Goal: Task Accomplishment & Management: Manage account settings

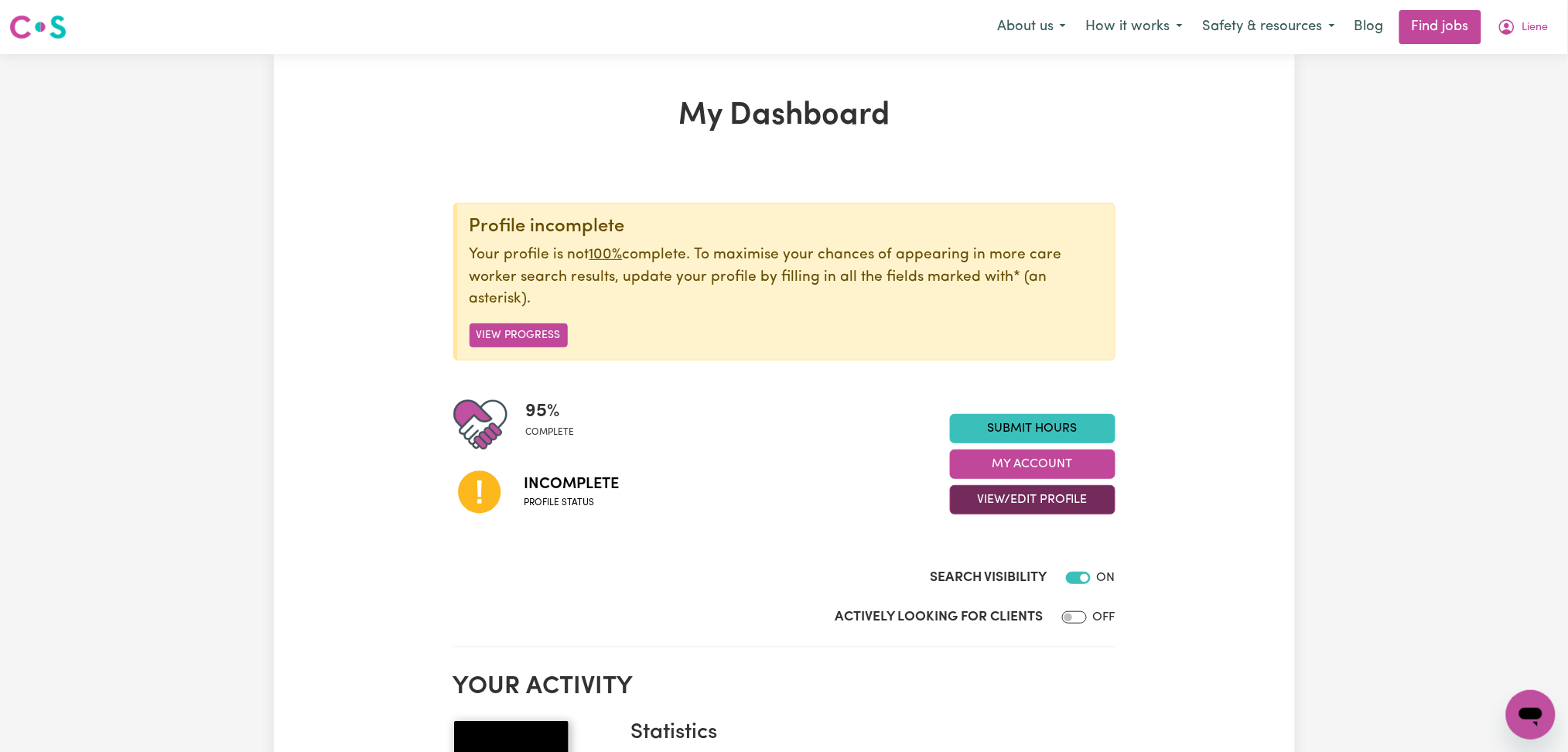
drag, startPoint x: 1000, startPoint y: 500, endPoint x: 1000, endPoint y: 512, distance: 12.0
click at [1001, 503] on button "View/Edit Profile" at bounding box center [1032, 500] width 165 height 29
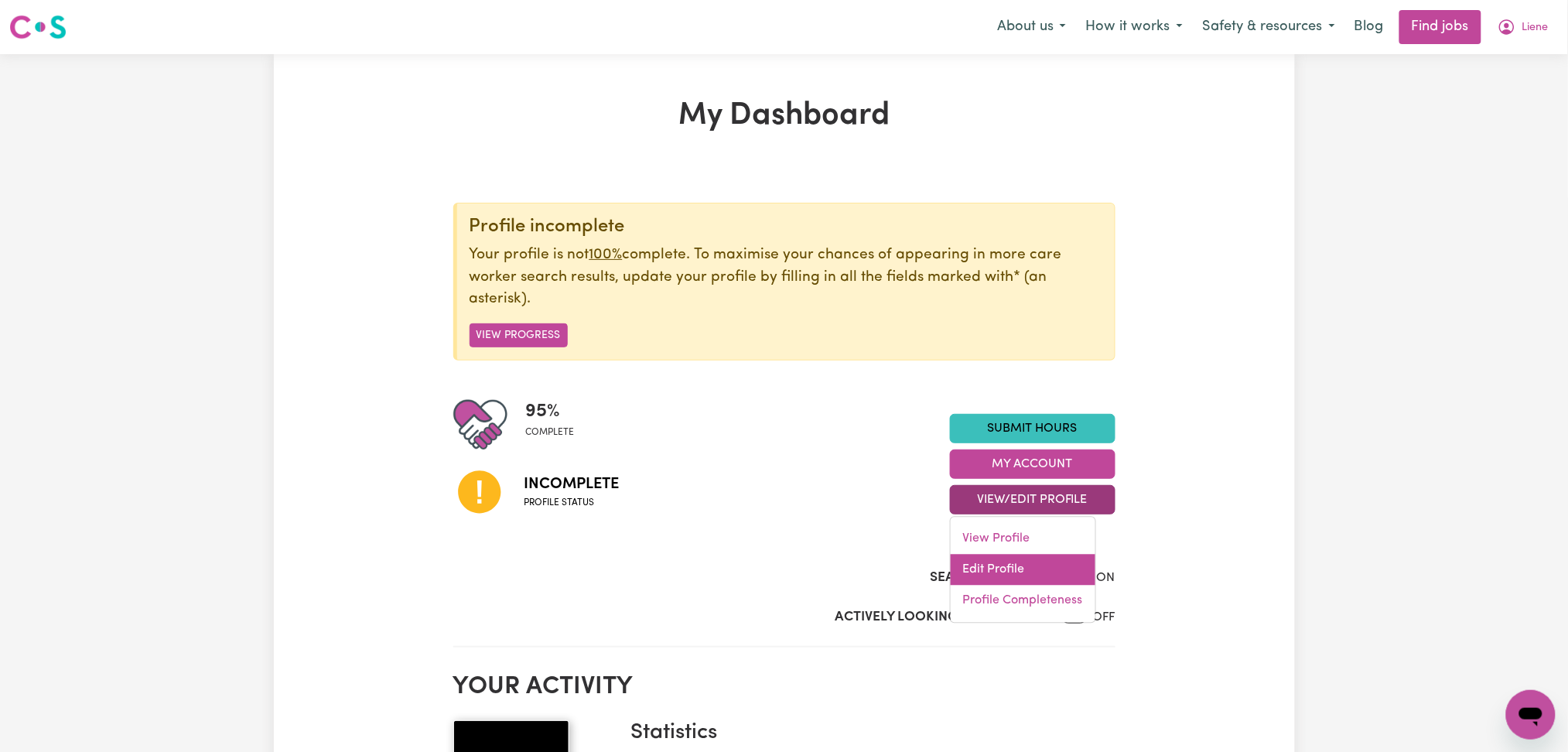
click at [986, 564] on link "Edit Profile" at bounding box center [1024, 570] width 145 height 31
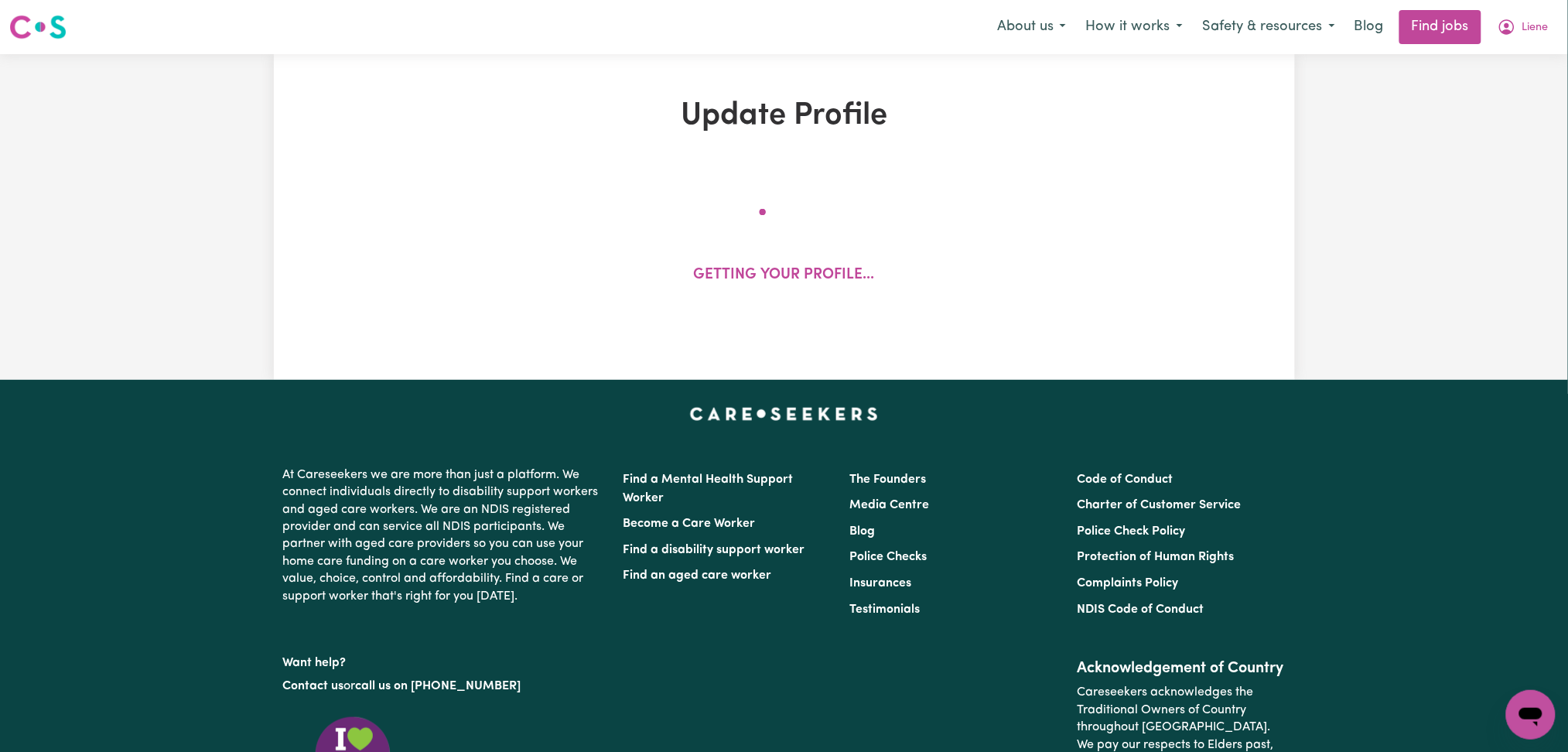
select select "[DEMOGRAPHIC_DATA]"
select select "[DEMOGRAPHIC_DATA] Citizen"
select select "Studying a healthcare related degree or qualification"
select select "39"
select select "44"
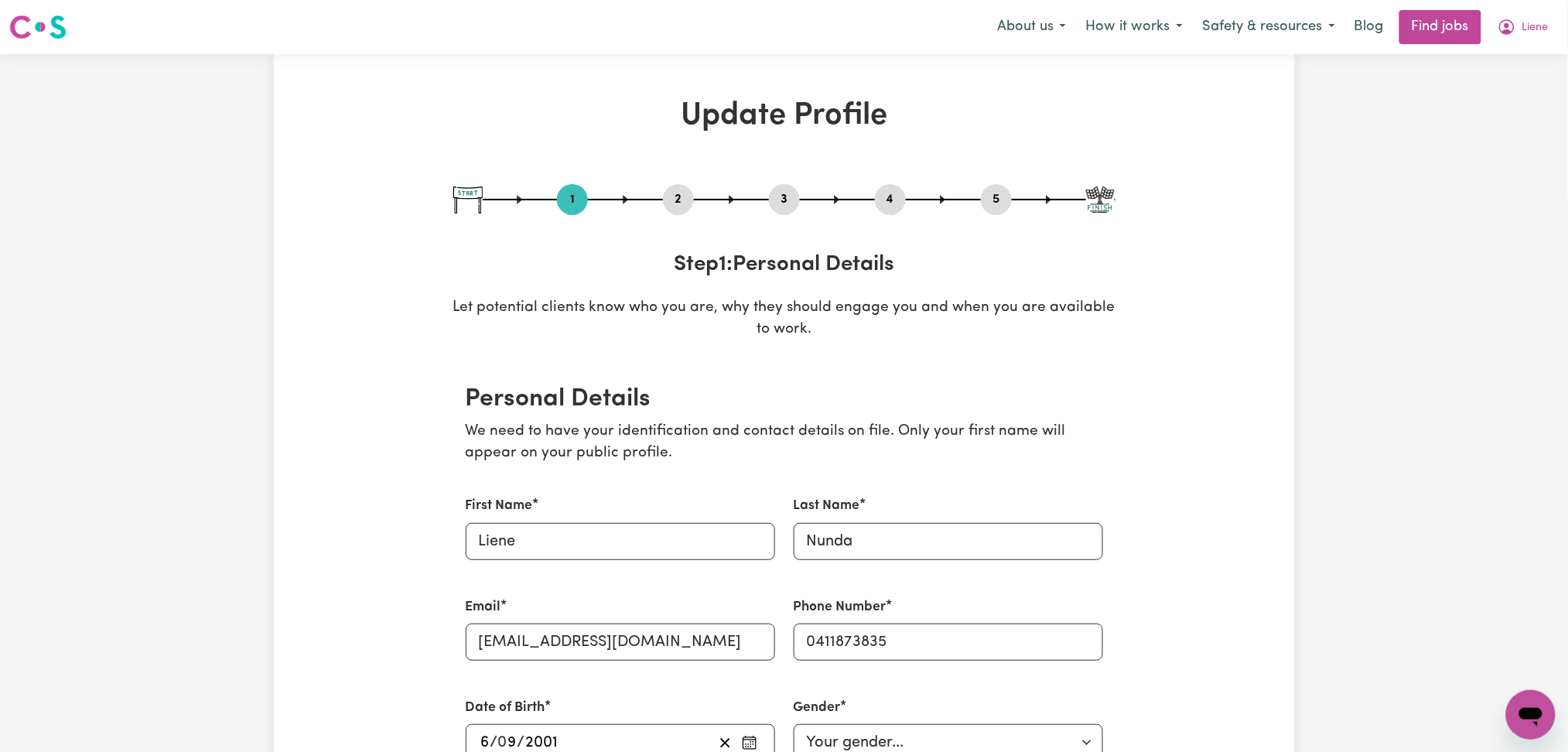
click at [671, 204] on button "2" at bounding box center [678, 199] width 31 height 21
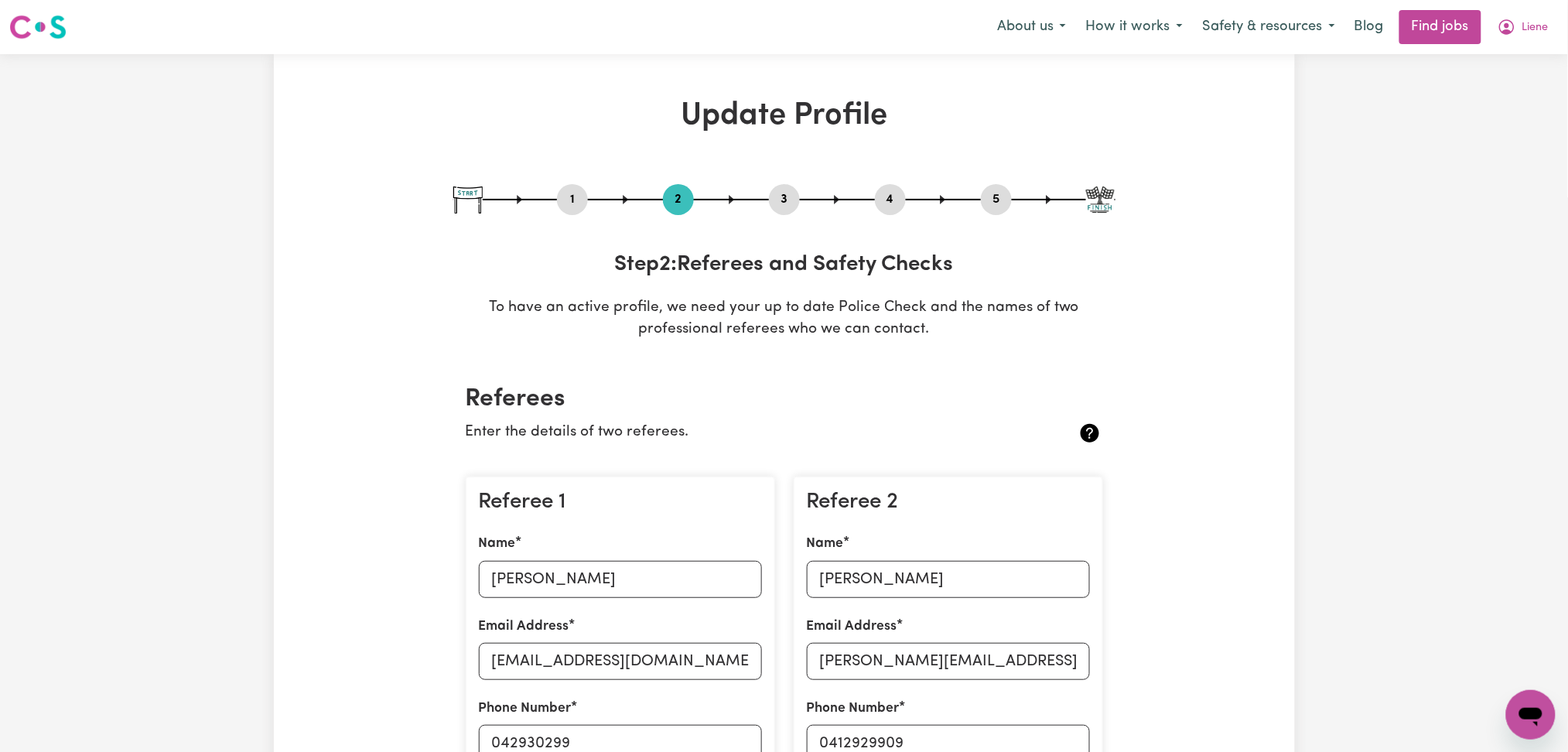
scroll to position [206, 0]
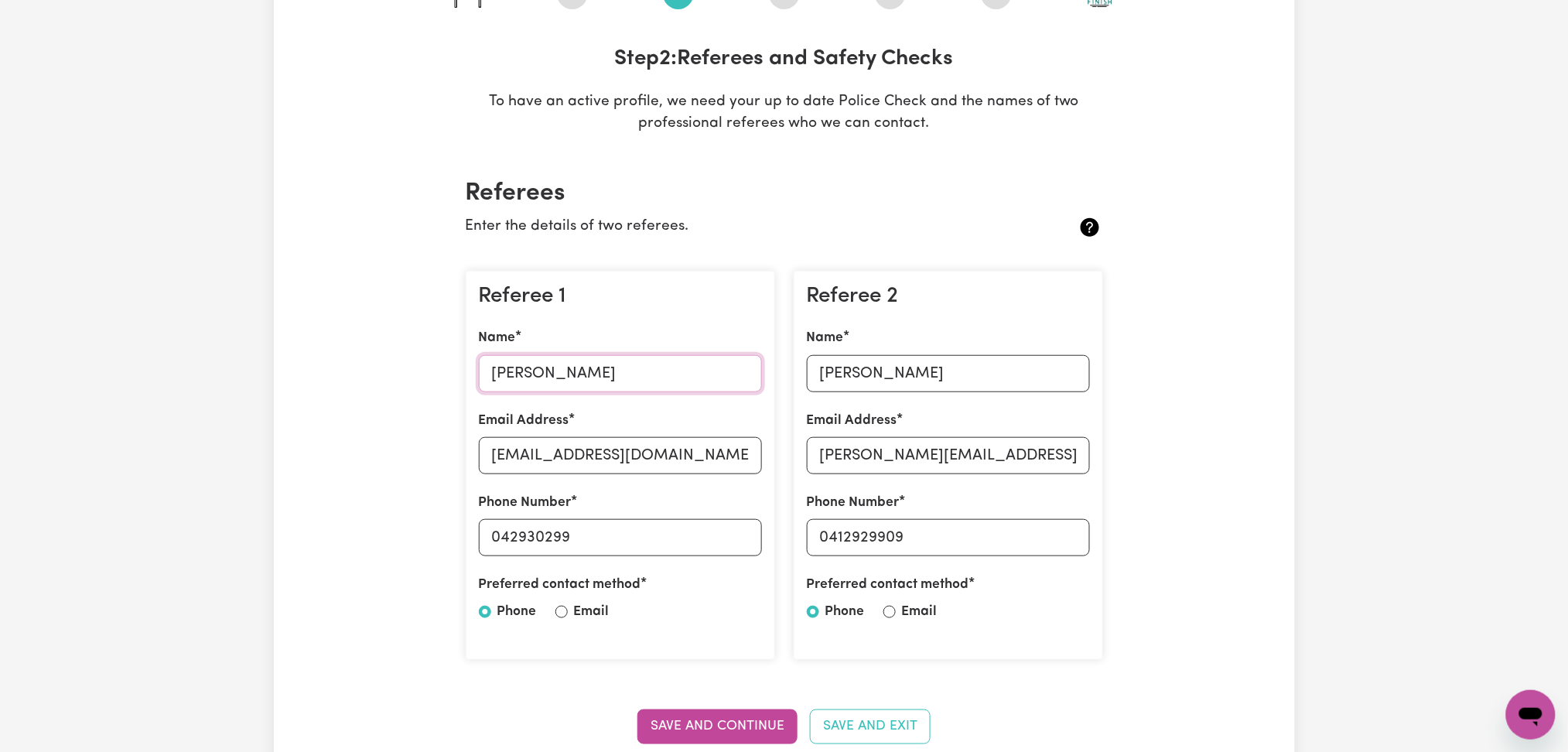
click at [577, 373] on input "[PERSON_NAME]" at bounding box center [621, 374] width 283 height 37
click at [533, 462] on input "[EMAIL_ADDRESS][DOMAIN_NAME]" at bounding box center [621, 456] width 283 height 37
drag, startPoint x: 497, startPoint y: 535, endPoint x: 751, endPoint y: 536, distance: 254.0
click at [751, 536] on input "042930299" at bounding box center [621, 538] width 283 height 37
click at [983, 338] on div "Name [PERSON_NAME]" at bounding box center [948, 360] width 283 height 64
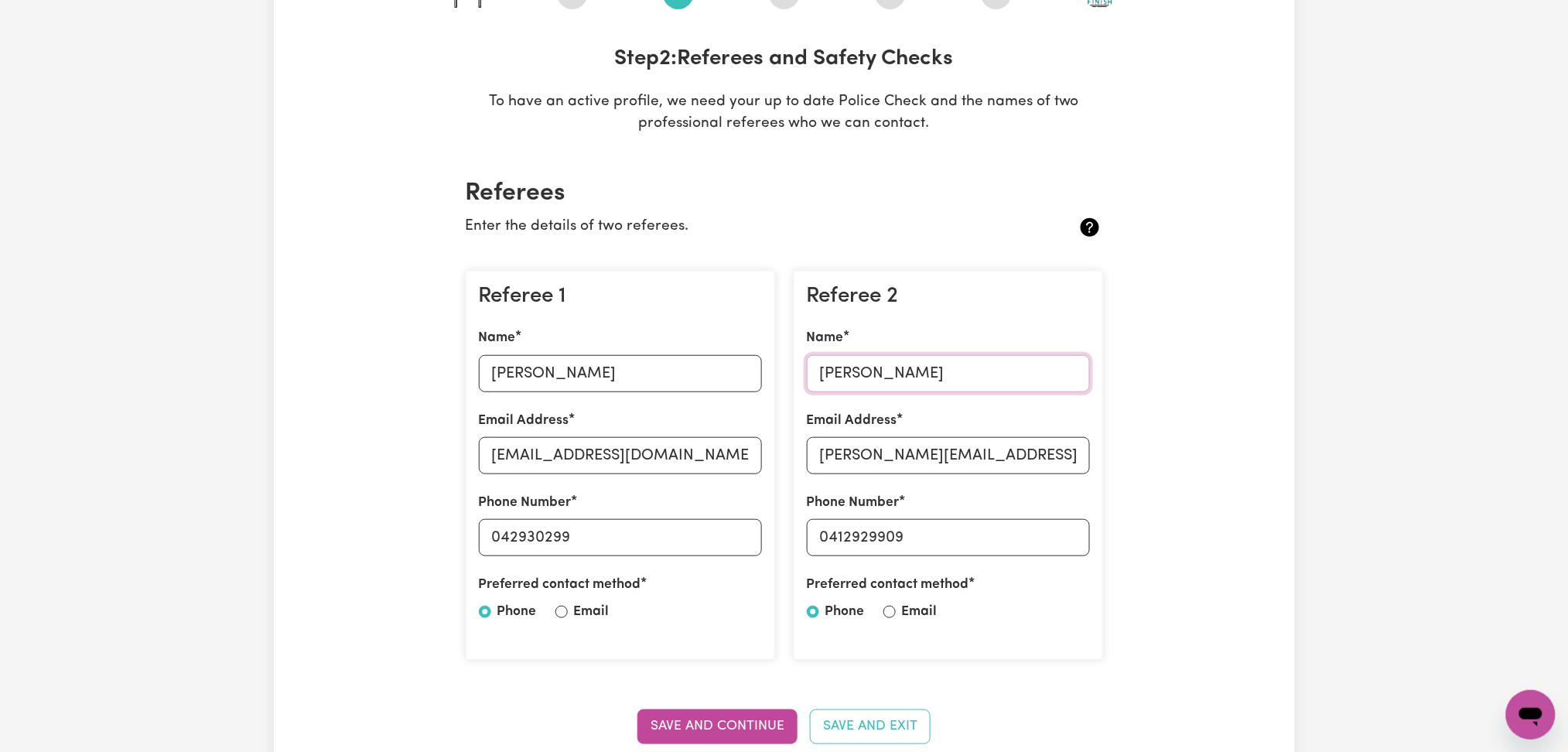
click at [953, 366] on input "[PERSON_NAME]" at bounding box center [948, 374] width 283 height 37
click at [947, 452] on input "[PERSON_NAME][EMAIL_ADDRESS][DOMAIN_NAME]" at bounding box center [948, 456] width 283 height 37
drag, startPoint x: 824, startPoint y: 537, endPoint x: 1070, endPoint y: 536, distance: 246.0
click at [1070, 536] on input "0412929909" at bounding box center [948, 538] width 283 height 37
click at [919, 535] on input "0412929909" at bounding box center [948, 538] width 283 height 37
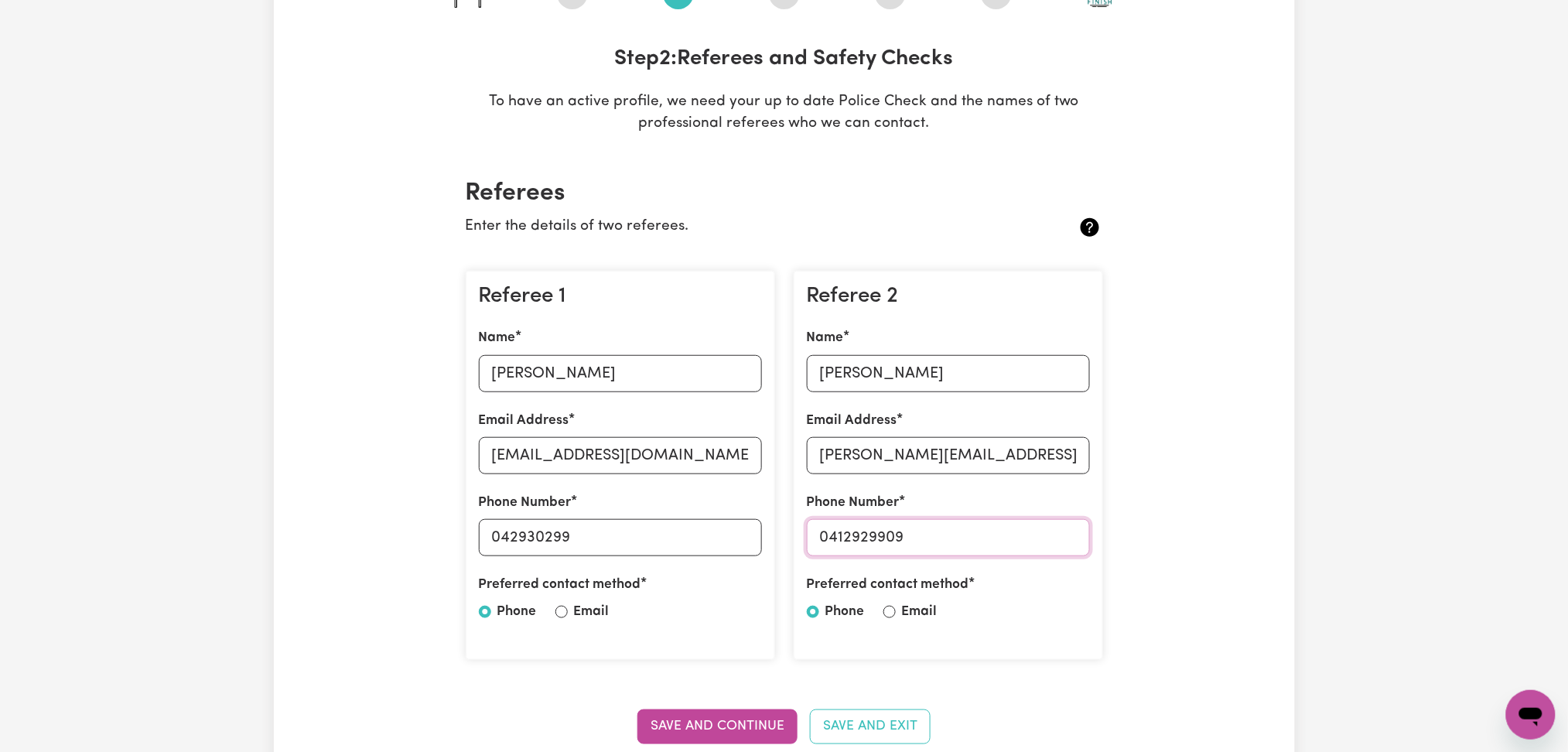
drag, startPoint x: 831, startPoint y: 531, endPoint x: 990, endPoint y: 531, distance: 159.0
click at [990, 531] on input "0412929909" at bounding box center [948, 538] width 283 height 37
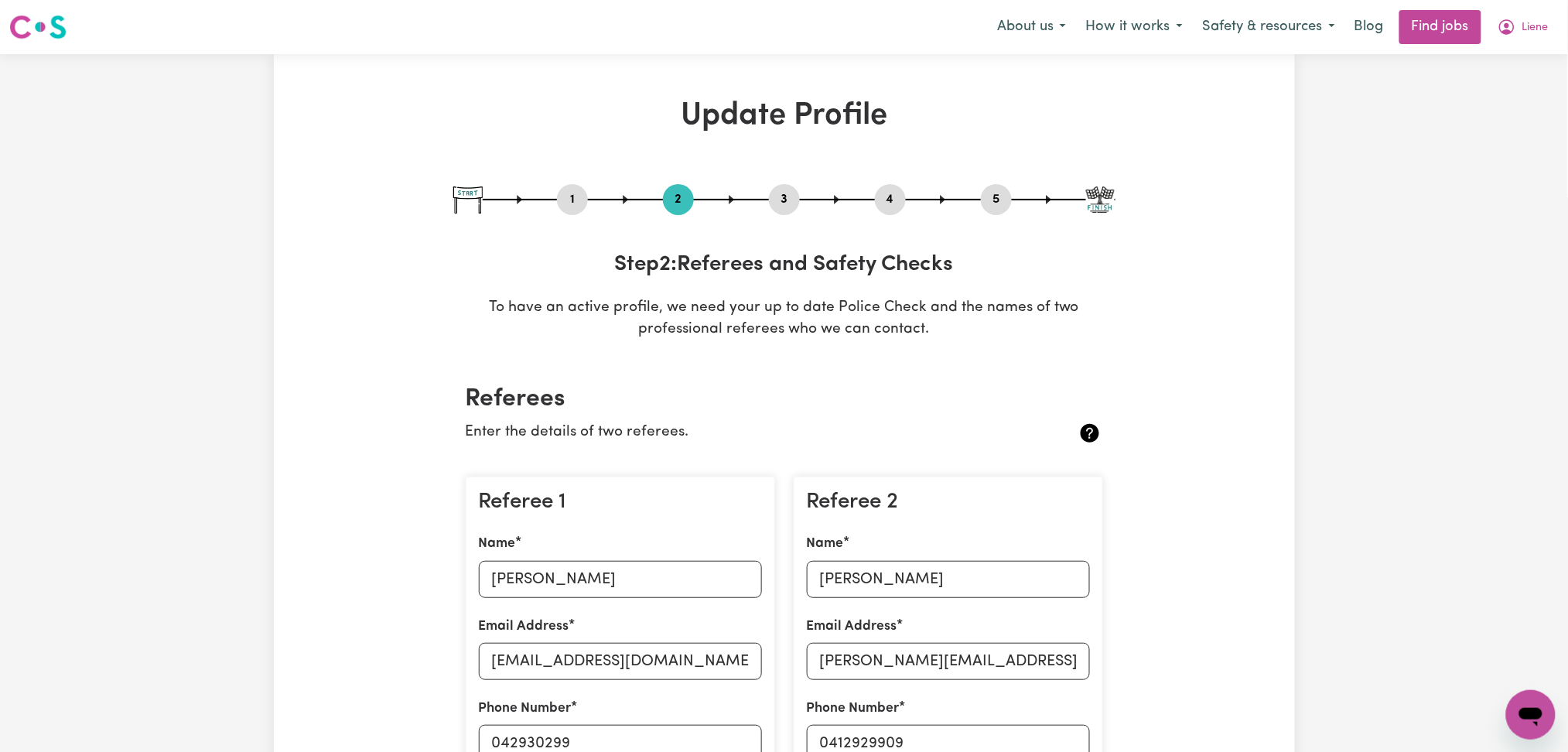
click at [773, 193] on button "3" at bounding box center [785, 199] width 31 height 21
select select "2021"
select select "2023"
select select "Certificate III (Individual Support)"
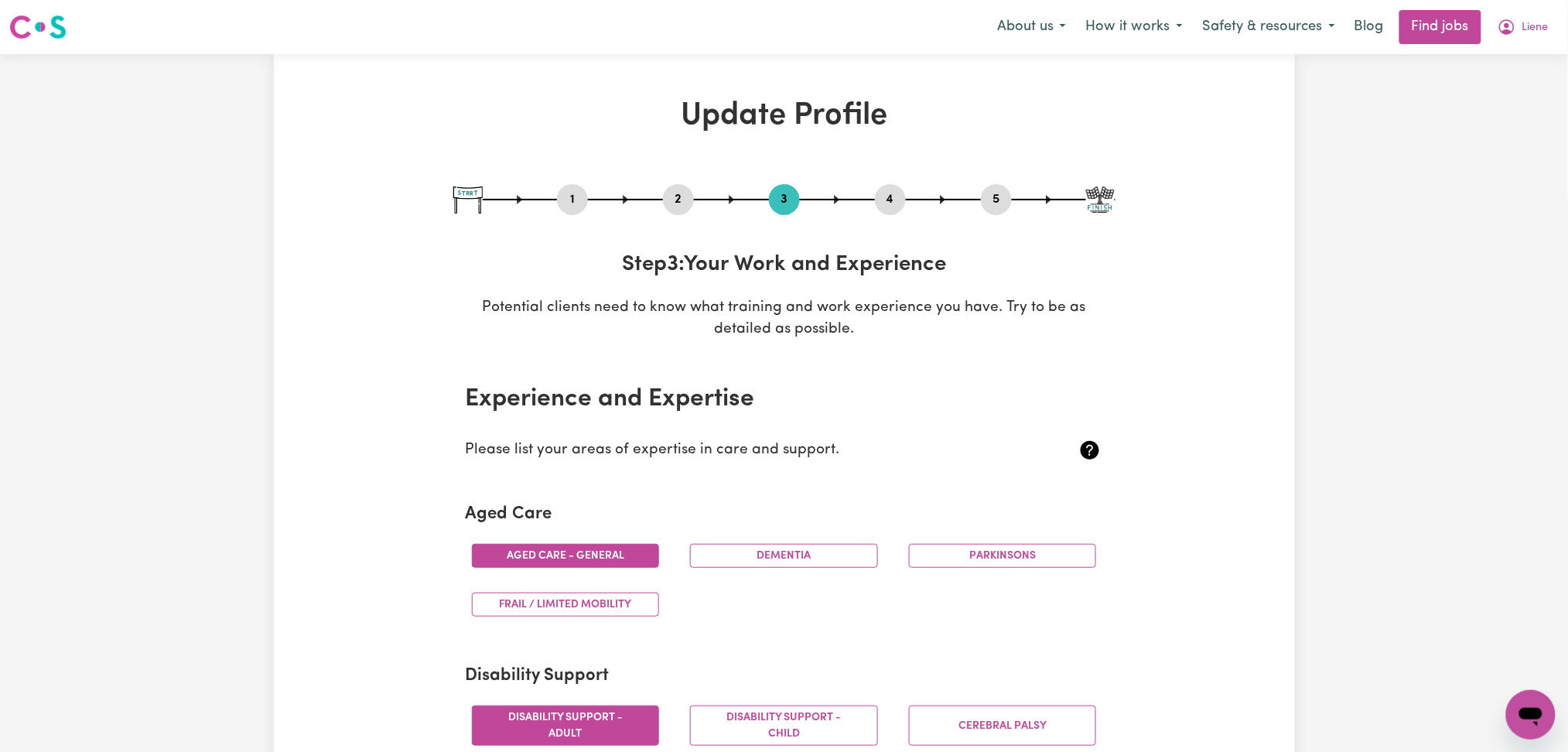
click at [886, 206] on button "4" at bounding box center [891, 199] width 31 height 21
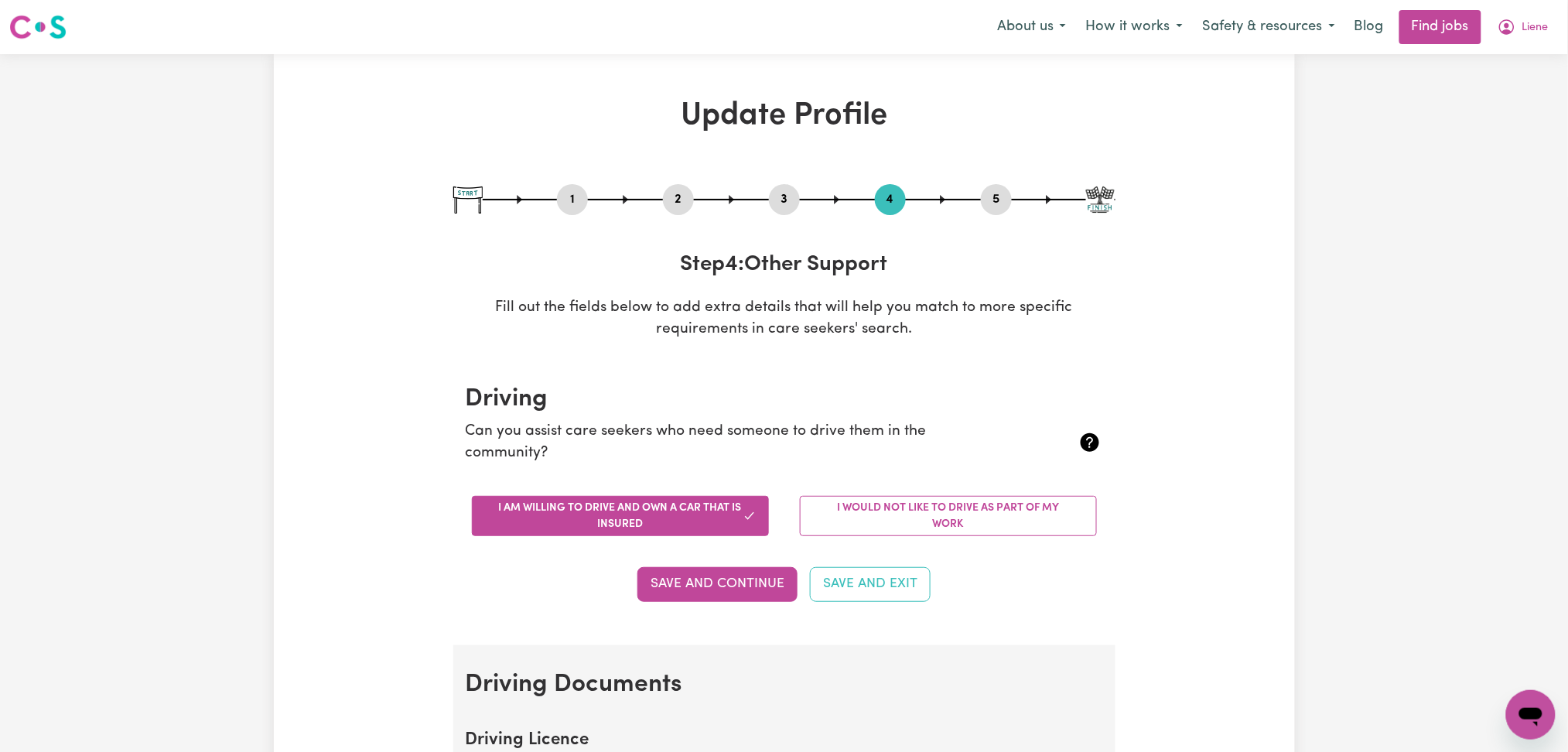
click at [980, 199] on div at bounding box center [784, 199] width 662 height 2
click at [992, 201] on button "5" at bounding box center [997, 199] width 31 height 21
select select "I am providing services by being employed by an organisation"
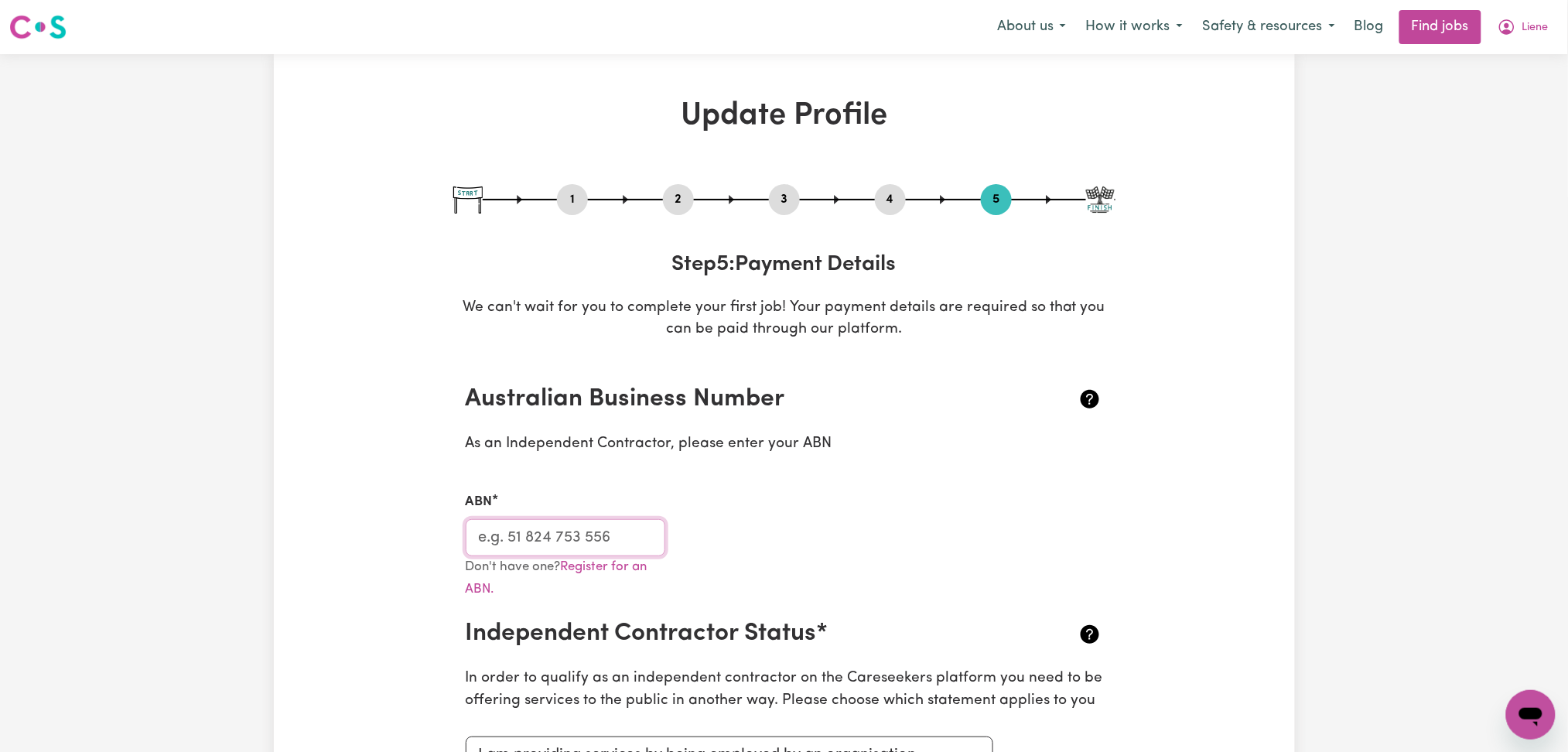
click at [571, 533] on input "ABN" at bounding box center [565, 538] width 200 height 37
drag, startPoint x: 885, startPoint y: 193, endPoint x: 890, endPoint y: 286, distance: 93.1
click at [886, 193] on button "4" at bounding box center [891, 199] width 31 height 21
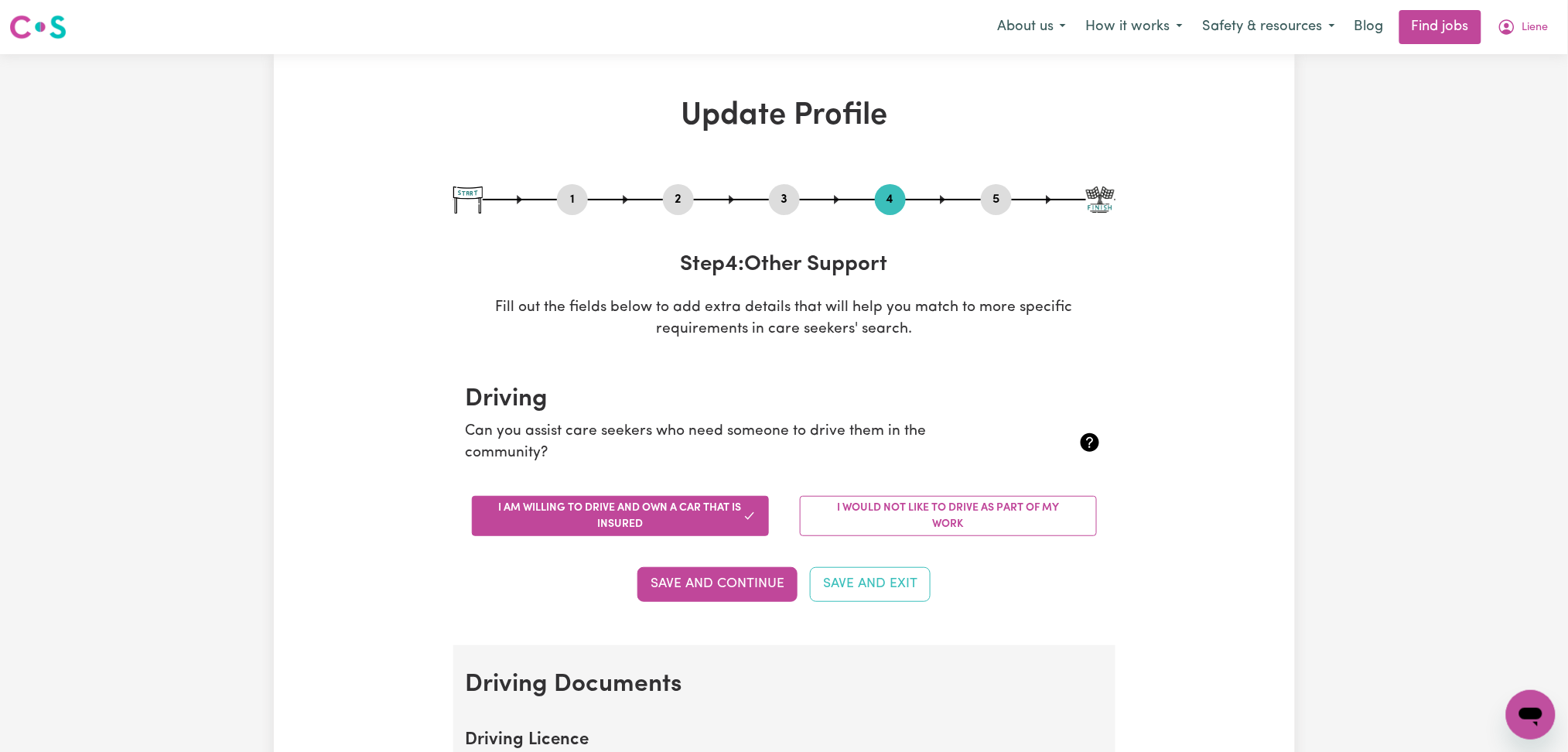
click at [1006, 203] on button "5" at bounding box center [997, 199] width 31 height 21
select select "I am providing services by being employed by an organisation"
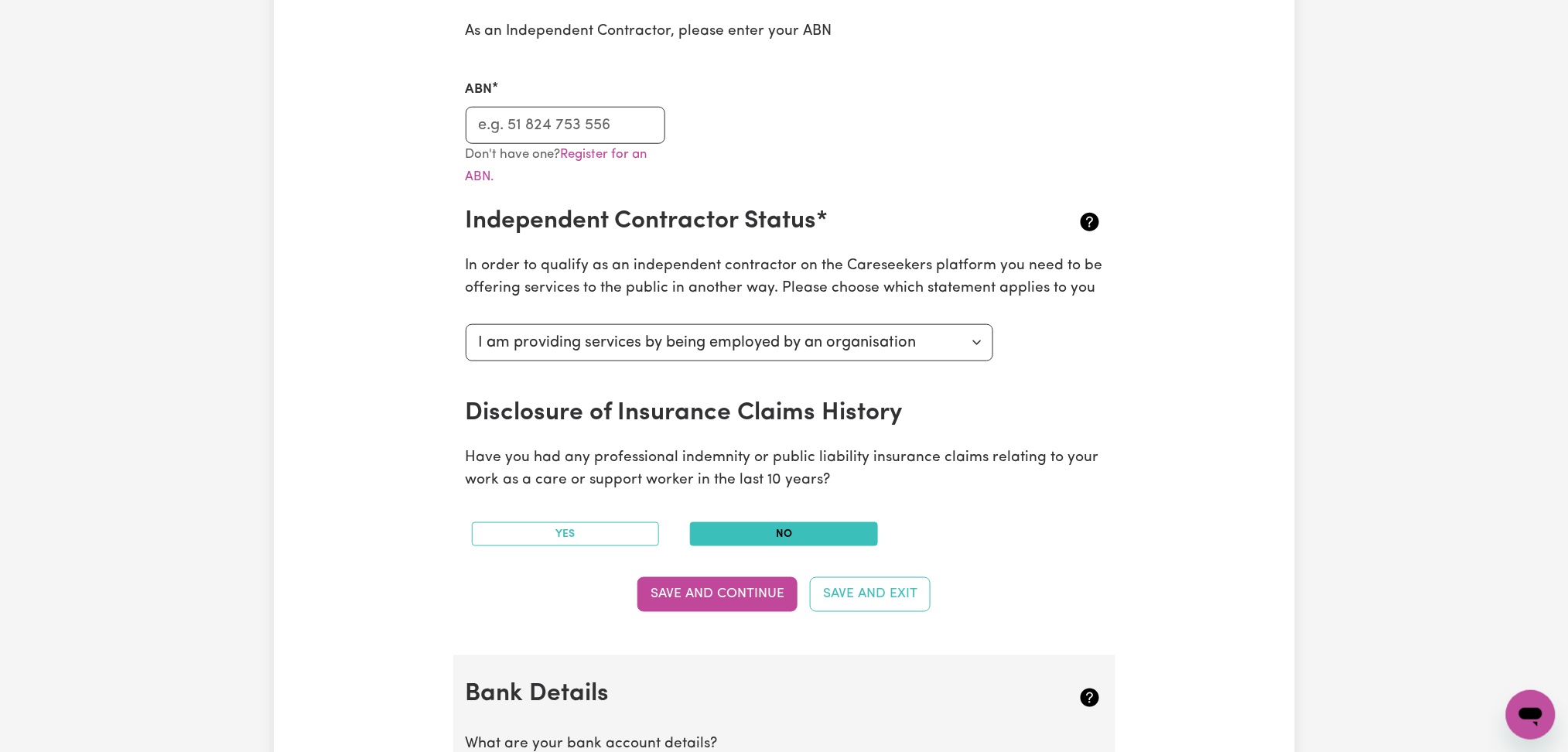
scroll to position [103, 0]
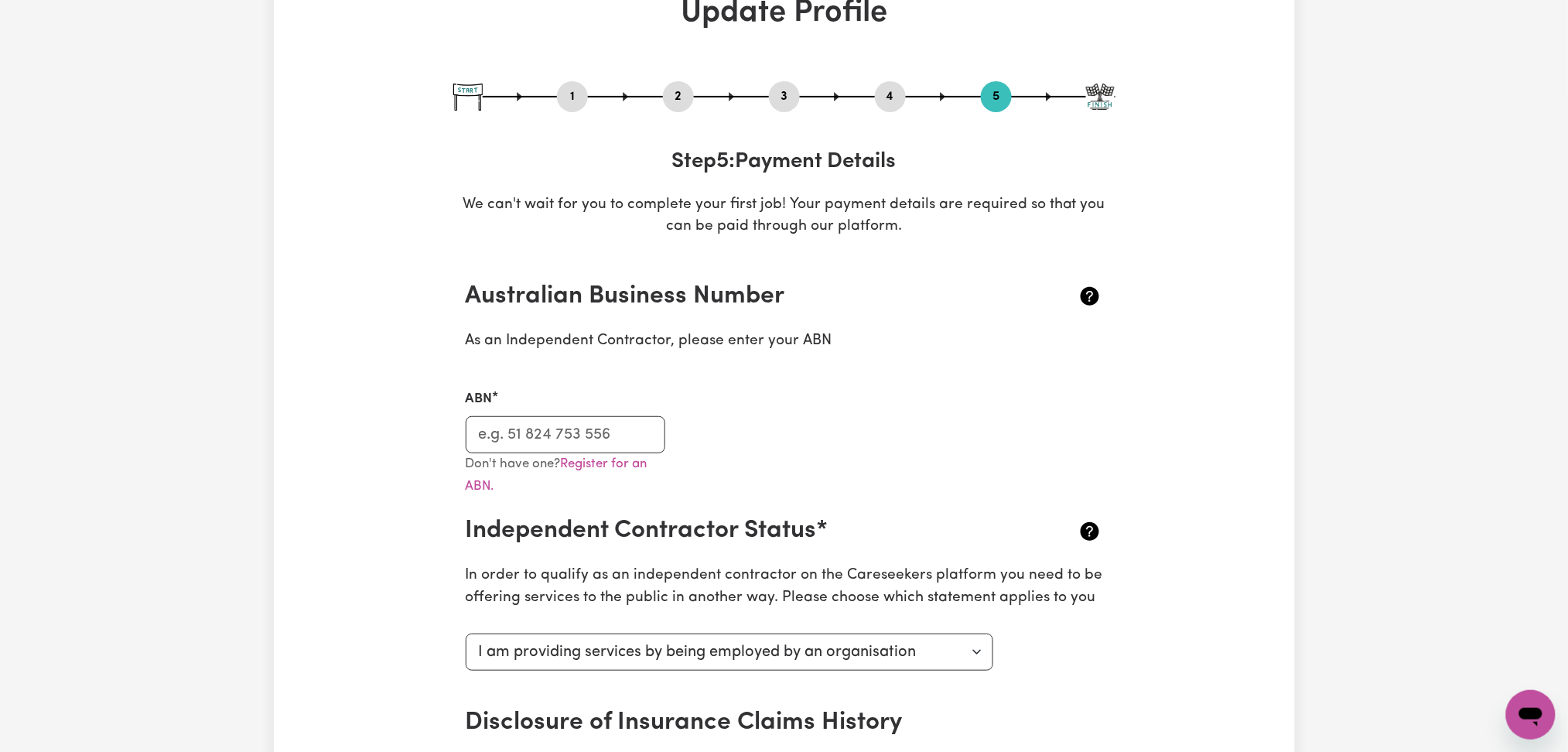
drag, startPoint x: 788, startPoint y: 94, endPoint x: 1328, endPoint y: 288, distance: 573.8
click at [788, 99] on button "3" at bounding box center [785, 97] width 31 height 21
select select "2021"
select select "2023"
select select "Certificate III (Individual Support)"
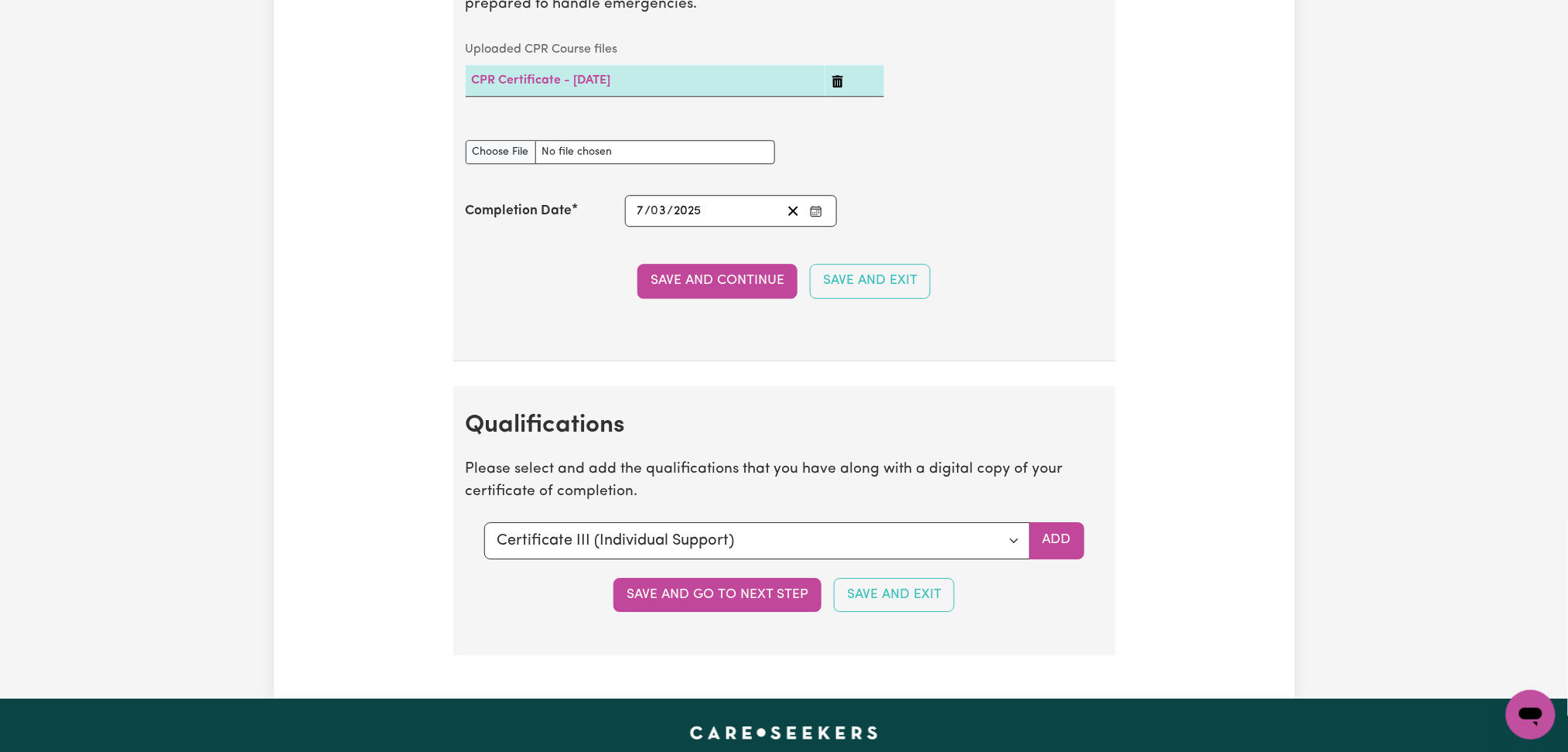
scroll to position [3920, 0]
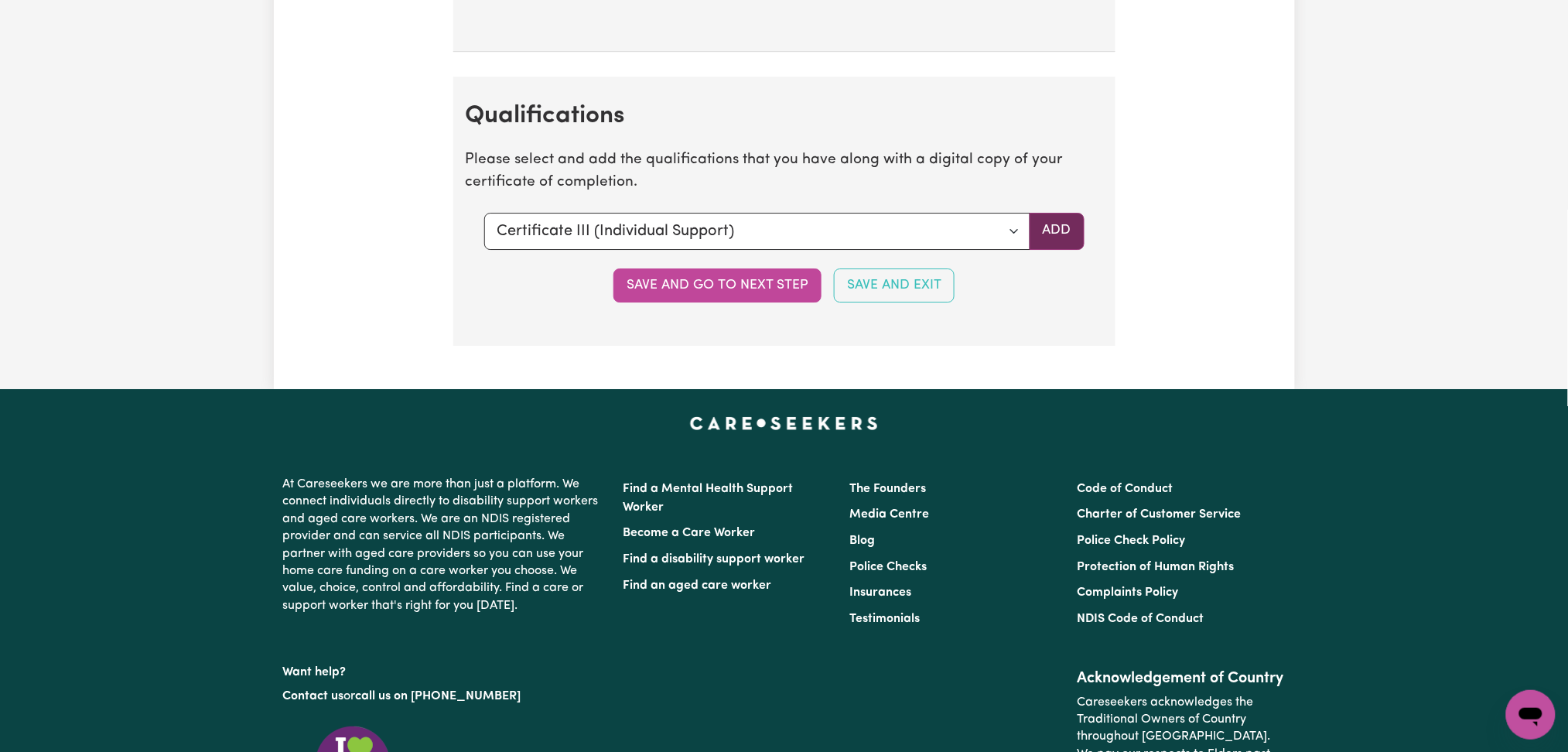
click at [1065, 234] on button "Add" at bounding box center [1057, 232] width 55 height 37
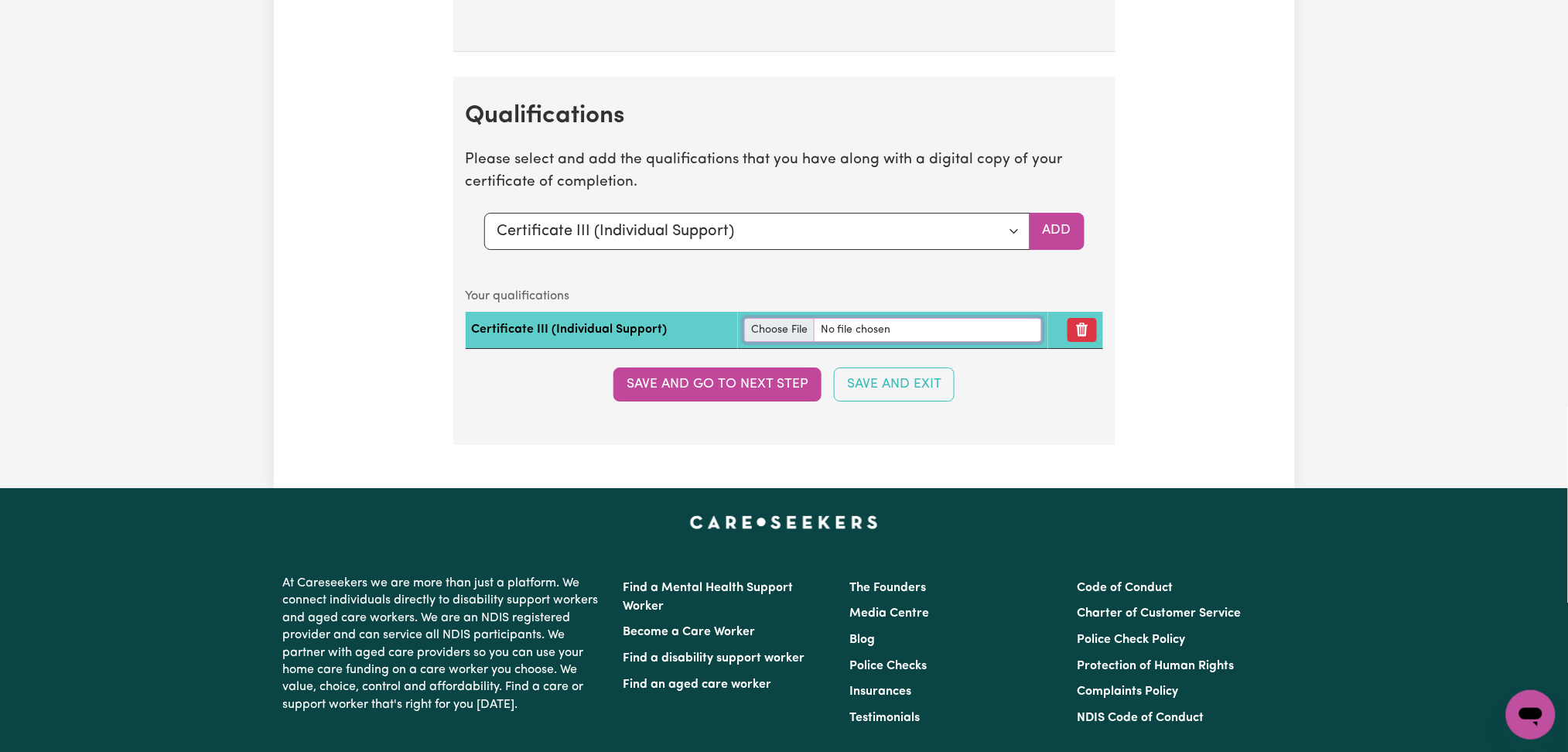
click at [762, 339] on input "file" at bounding box center [893, 330] width 298 height 24
type input "C:\fakepath\Liene Nunda Certificate III in Individual Support.pdf"
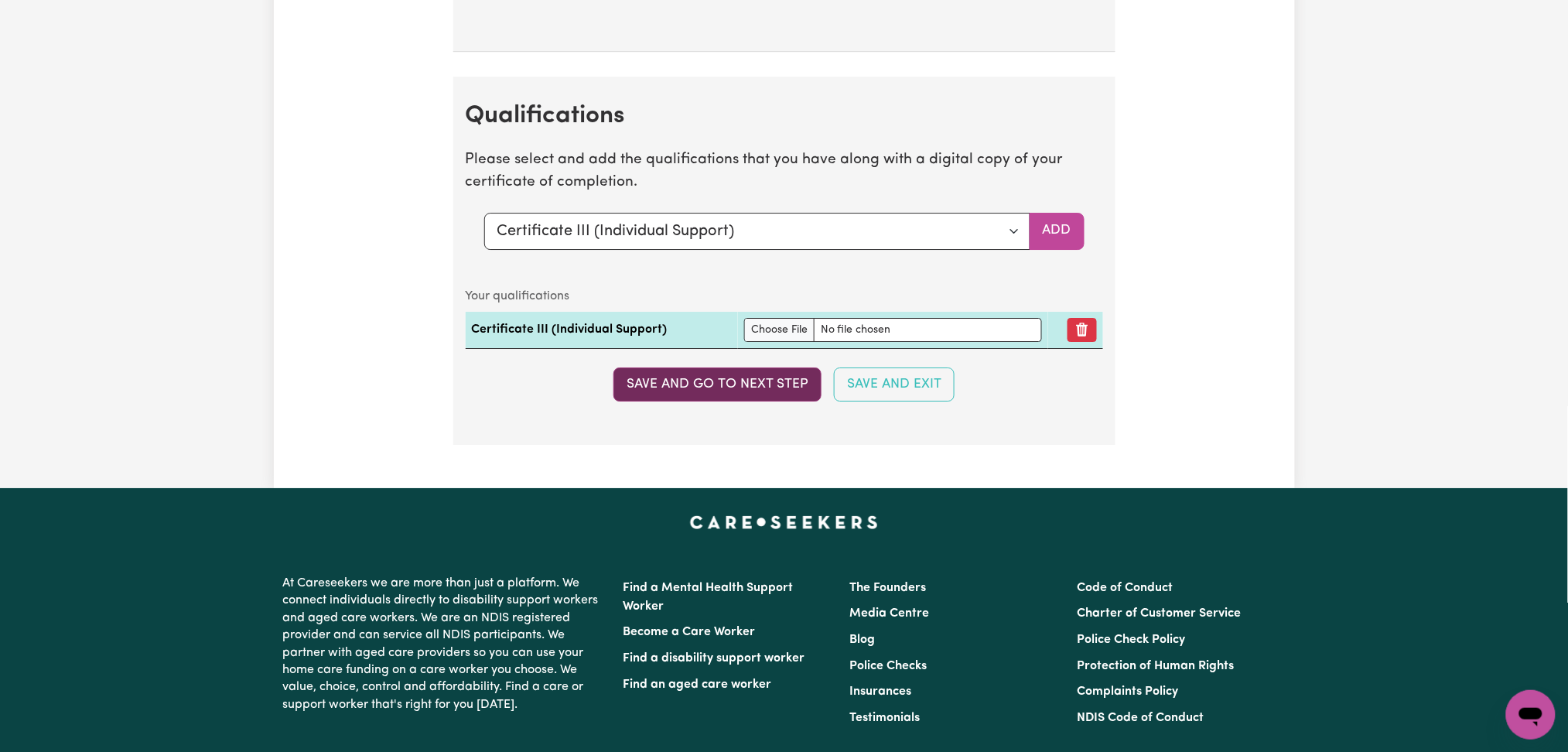
click at [667, 391] on button "Save and go to next step" at bounding box center [718, 384] width 208 height 34
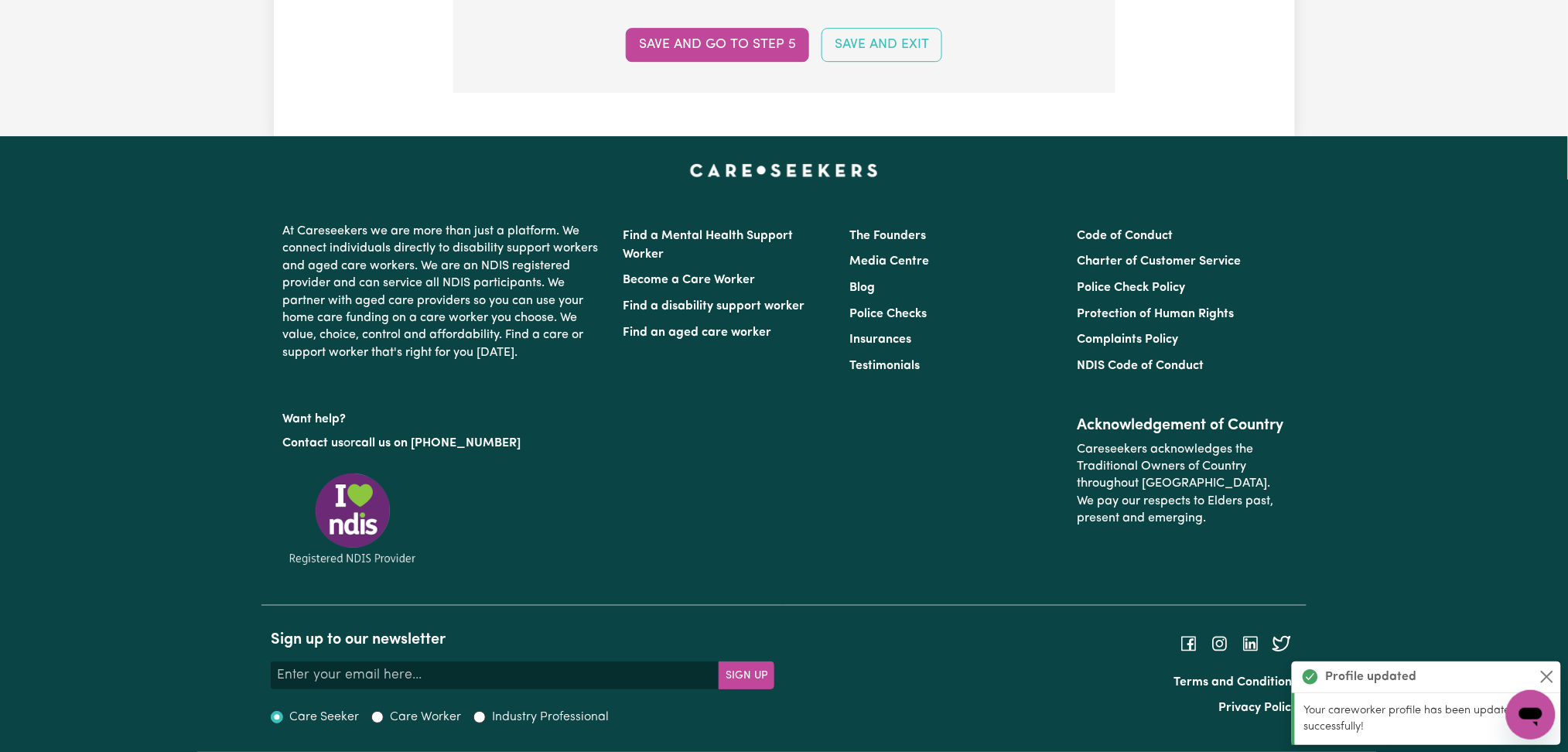
scroll to position [0, 0]
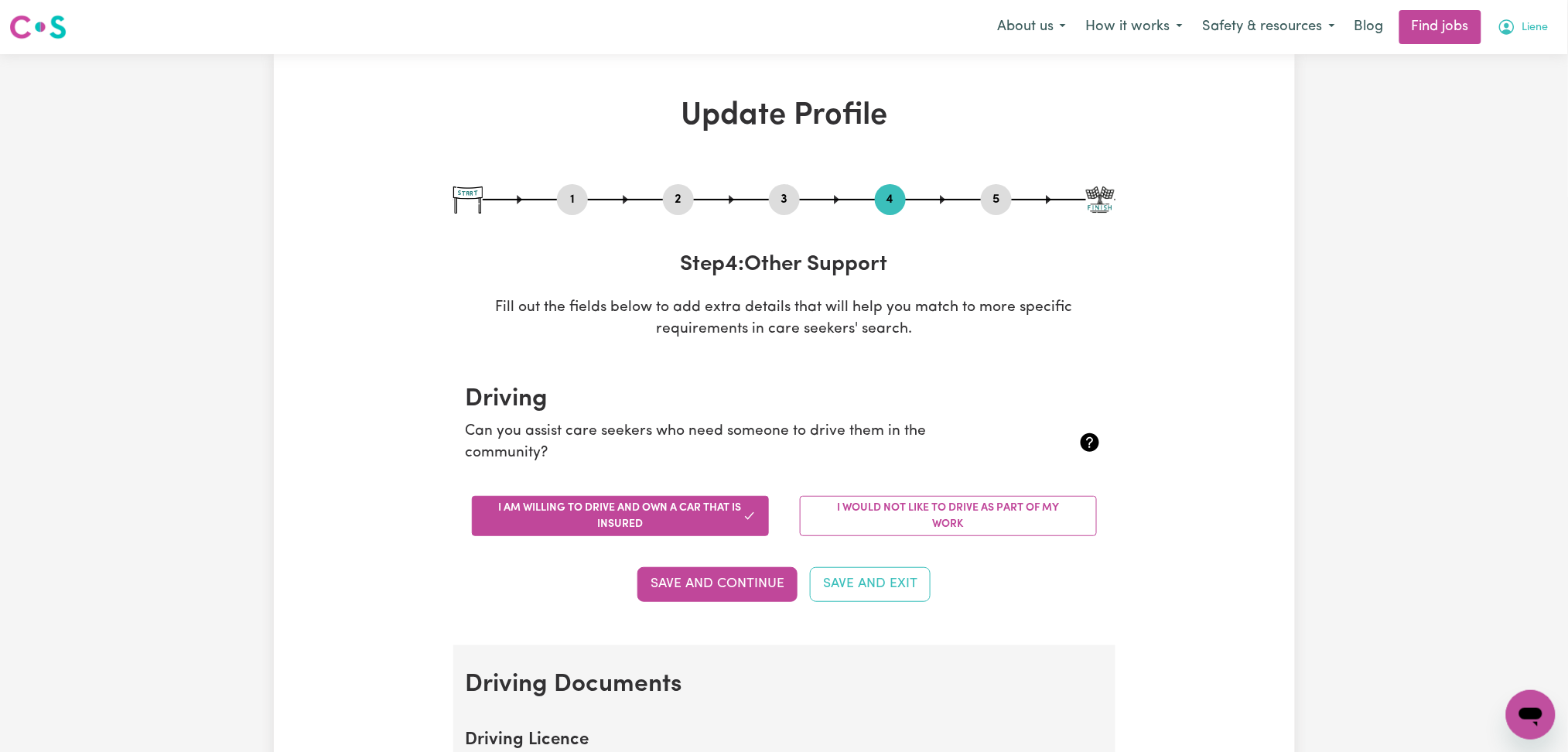
click at [1529, 22] on span "Liene" at bounding box center [1535, 27] width 26 height 17
click at [1500, 83] on link "My Dashboard" at bounding box center [1497, 89] width 122 height 29
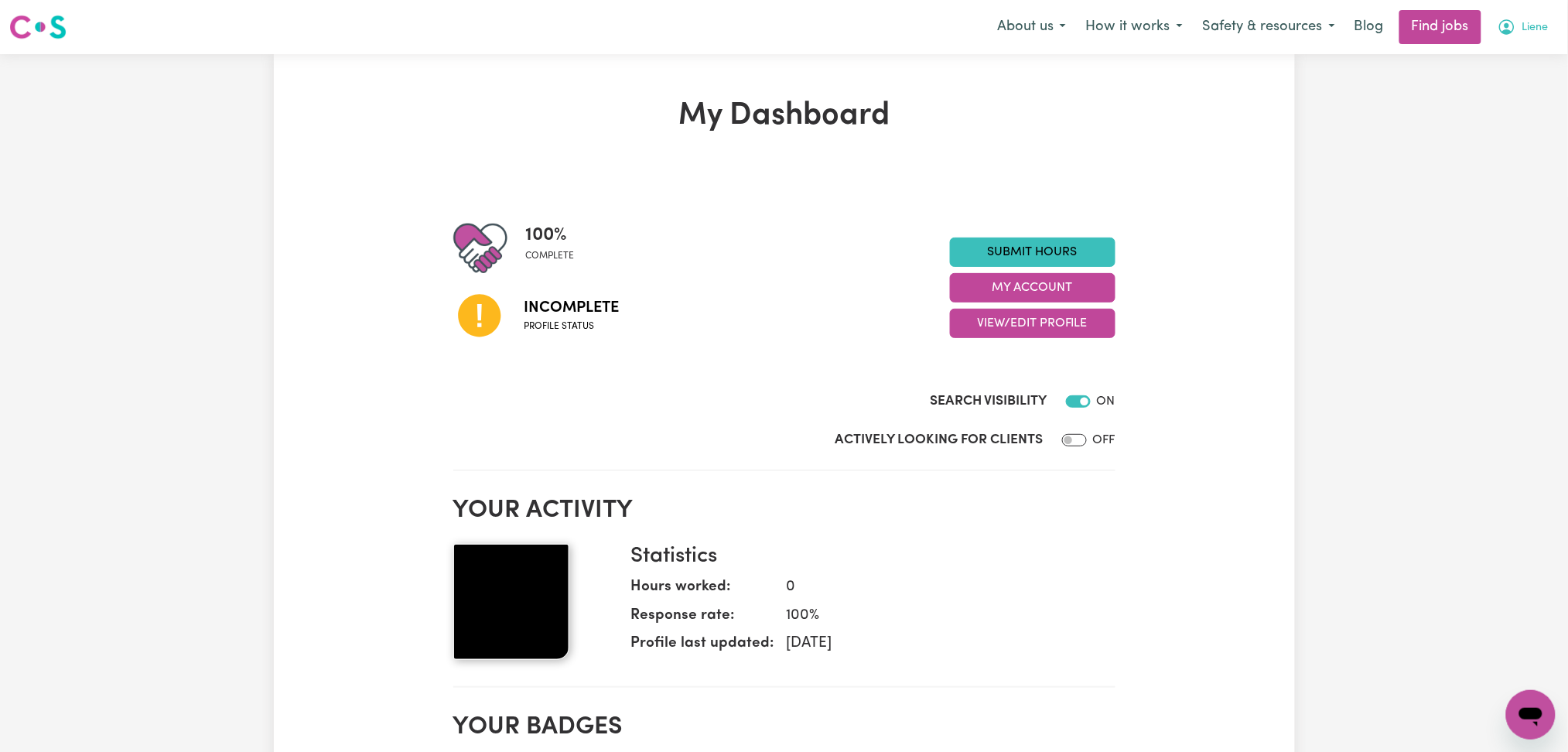
click at [1511, 29] on icon "My Account" at bounding box center [1506, 26] width 19 height 19
click at [1500, 119] on link "Logout" at bounding box center [1497, 118] width 122 height 29
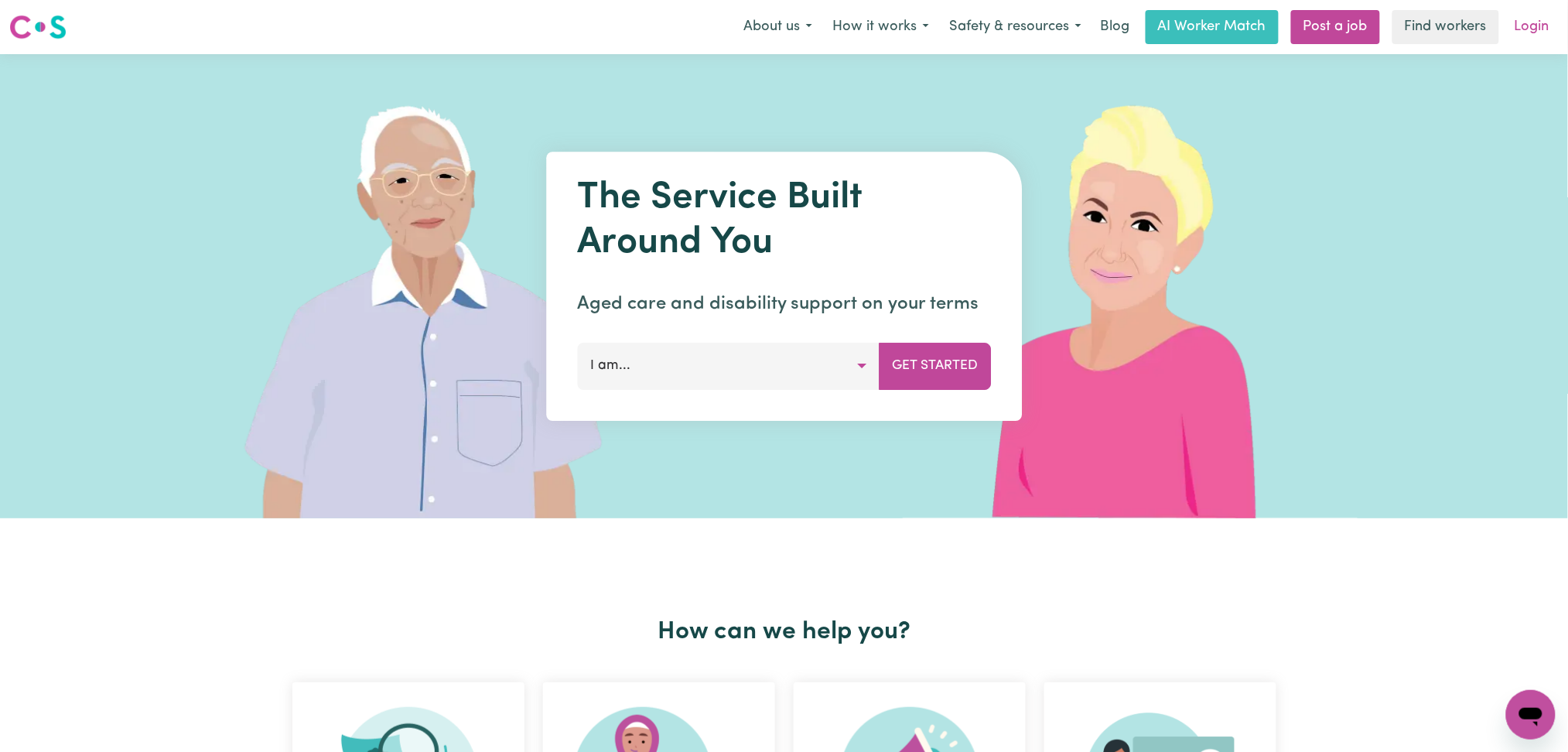
click at [1555, 13] on link "Login" at bounding box center [1532, 26] width 54 height 34
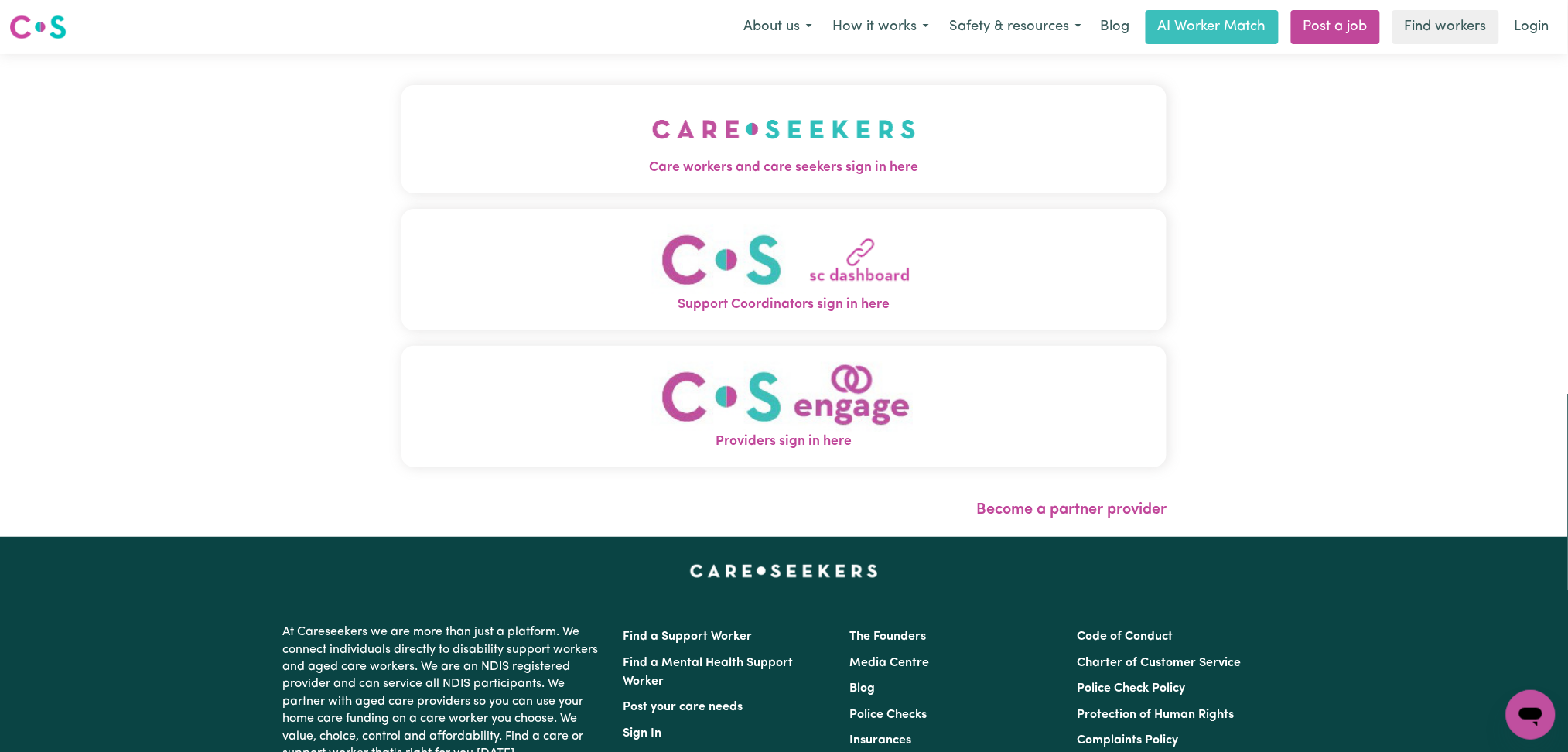
click at [536, 86] on button "Care workers and care seekers sign in here" at bounding box center [784, 139] width 765 height 109
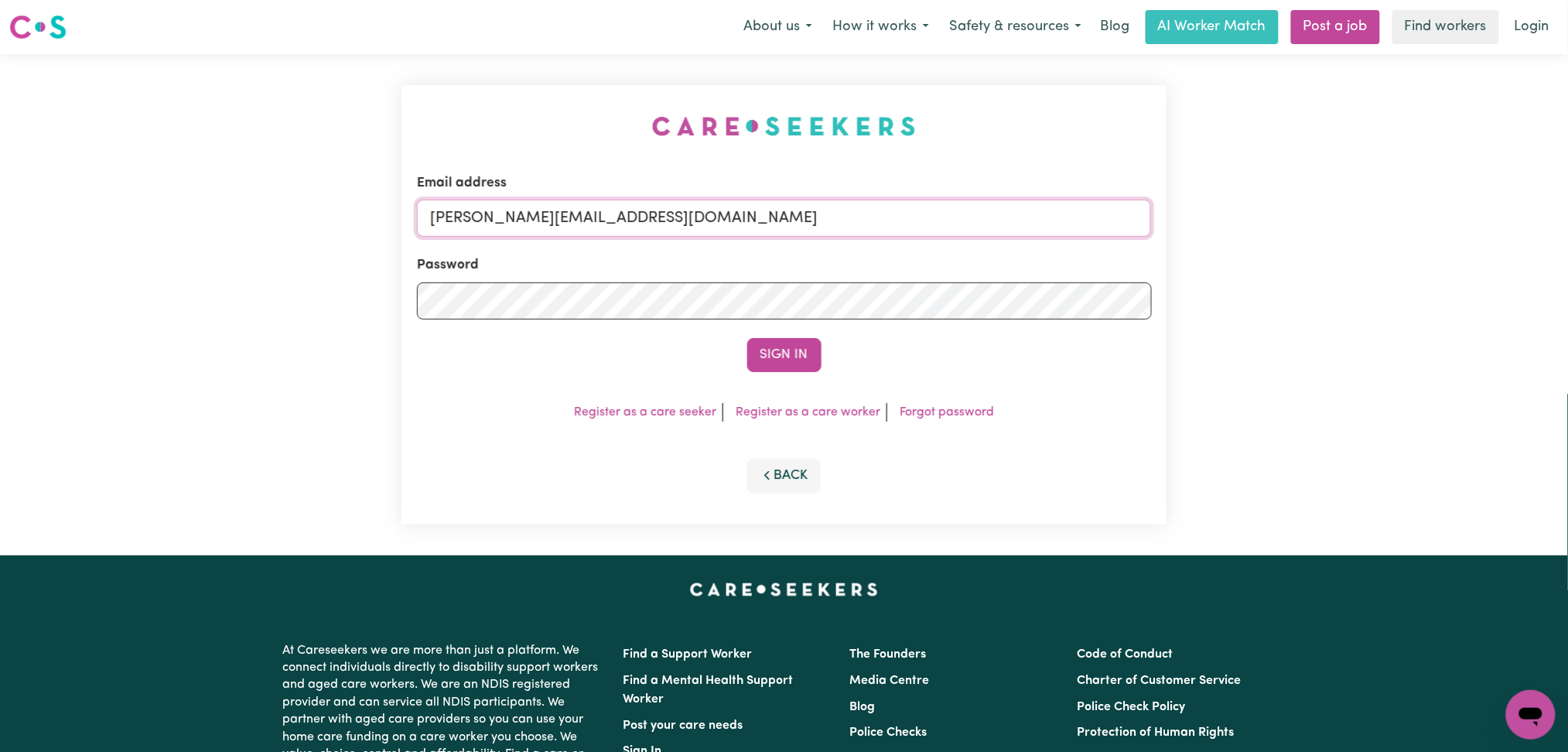
click at [596, 228] on input "[PERSON_NAME][EMAIL_ADDRESS][DOMAIN_NAME]" at bounding box center [785, 218] width 735 height 37
drag, startPoint x: 508, startPoint y: 215, endPoint x: 837, endPoint y: 253, distance: 331.2
click at [837, 253] on form "Email address Superuser~[EMAIL_ADDRESS][DOMAIN_NAME] Password Sign In" at bounding box center [785, 272] width 735 height 199
type input "Superuser~[EMAIL_ADDRESS][DOMAIN_NAME]"
click at [780, 341] on button "Sign In" at bounding box center [784, 355] width 74 height 34
